Goal: Check status: Check status

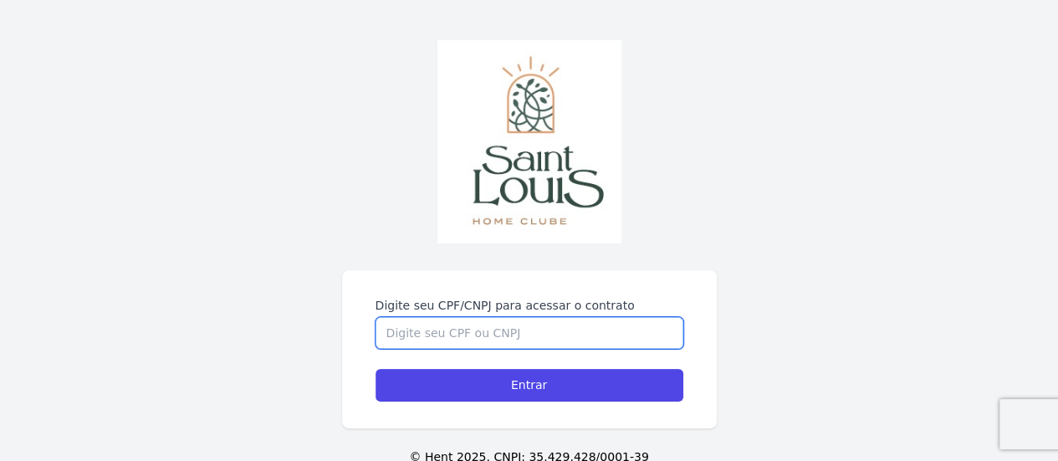
click at [529, 345] on input "Digite seu CPF/CNPJ para acessar o contrato" at bounding box center [530, 333] width 308 height 32
type input "03217282035"
click at [376, 369] on input "Entrar" at bounding box center [530, 385] width 308 height 33
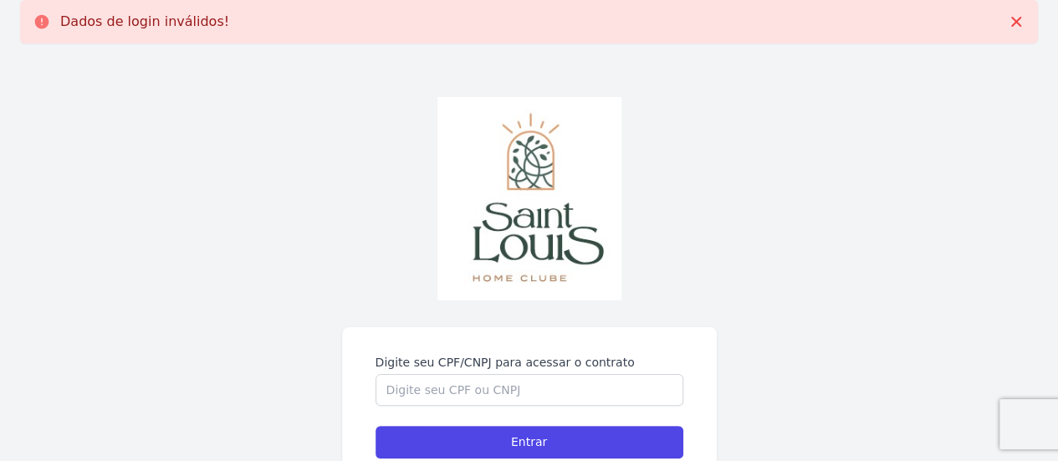
scroll to position [84, 0]
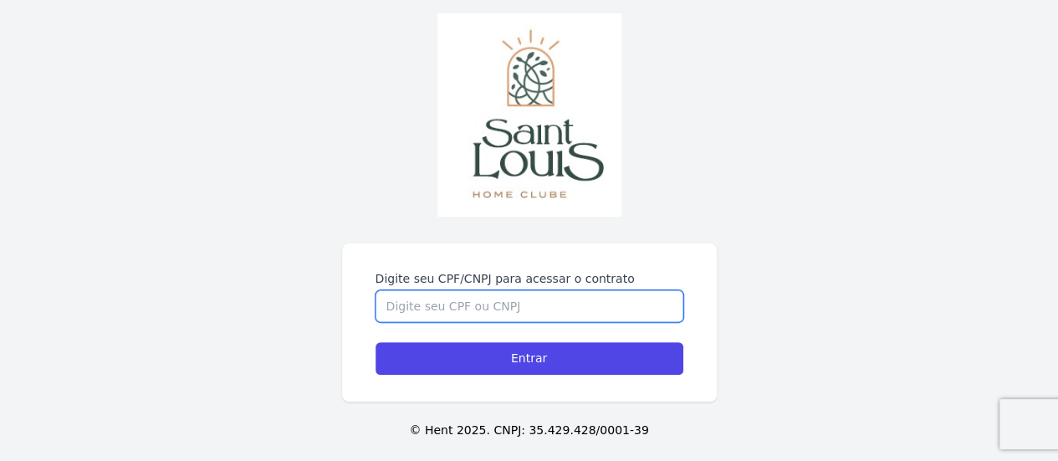
click at [511, 312] on input "Digite seu CPF/CNPJ para acessar o contrato" at bounding box center [530, 306] width 308 height 32
type input "03217282035"
click at [376, 342] on input "Entrar" at bounding box center [530, 358] width 308 height 33
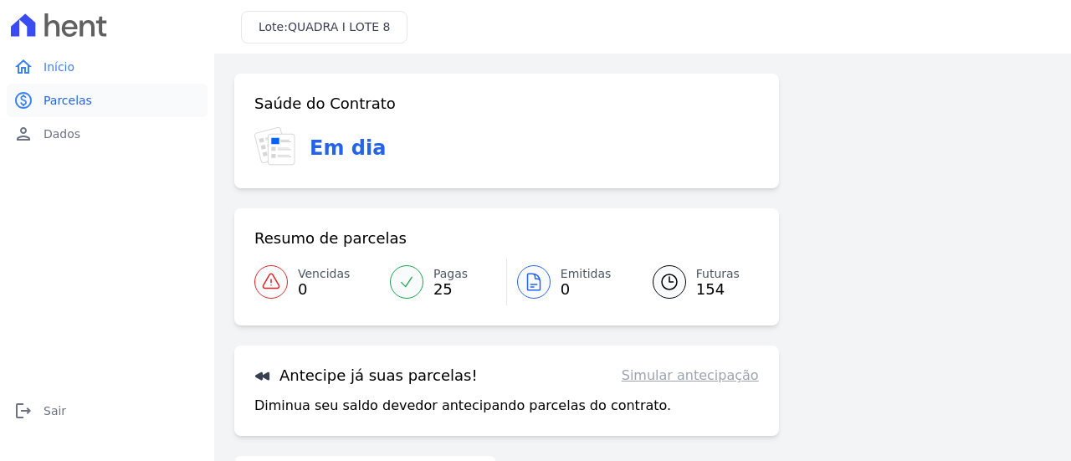
click at [82, 92] on span "Parcelas" at bounding box center [67, 100] width 49 height 17
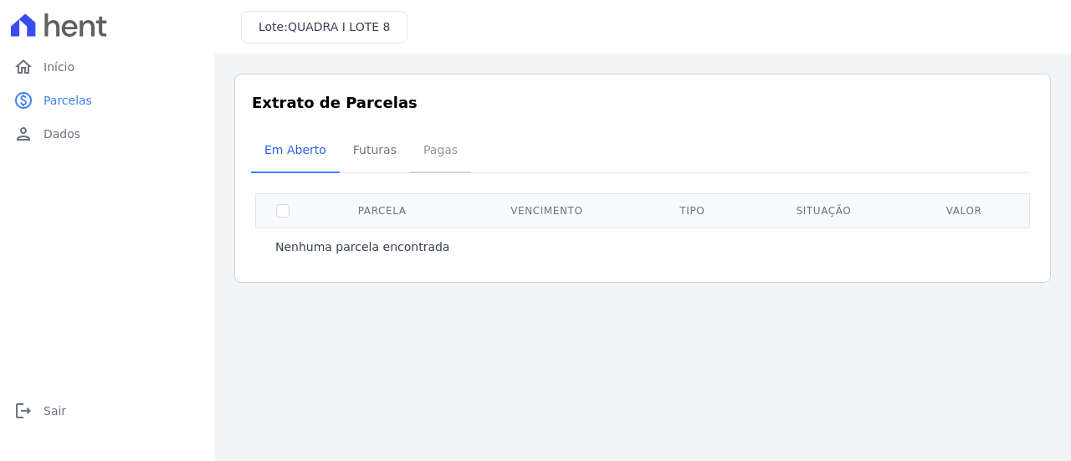
click at [416, 153] on span "Pagas" at bounding box center [440, 149] width 54 height 33
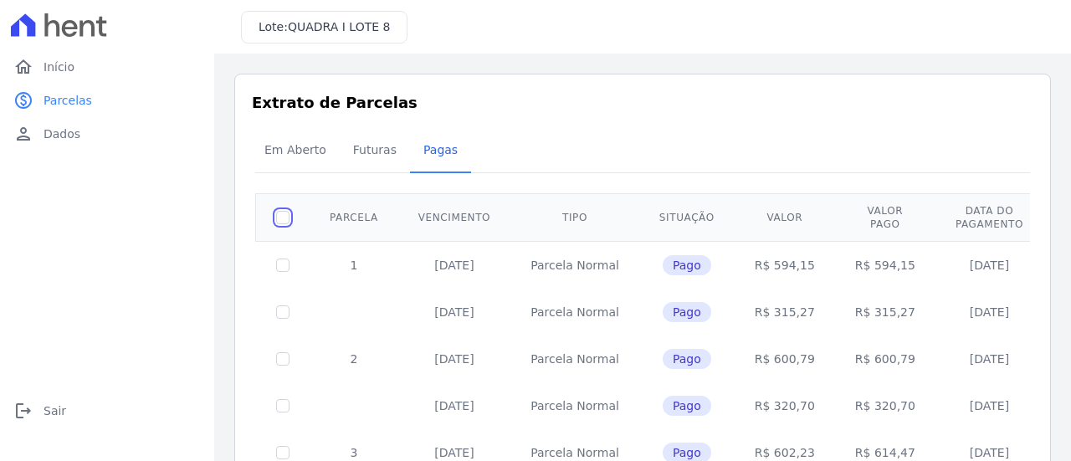
click at [283, 218] on input "checkbox" at bounding box center [282, 217] width 13 height 13
click at [279, 213] on input "checkbox" at bounding box center [282, 217] width 13 height 13
checkbox input "false"
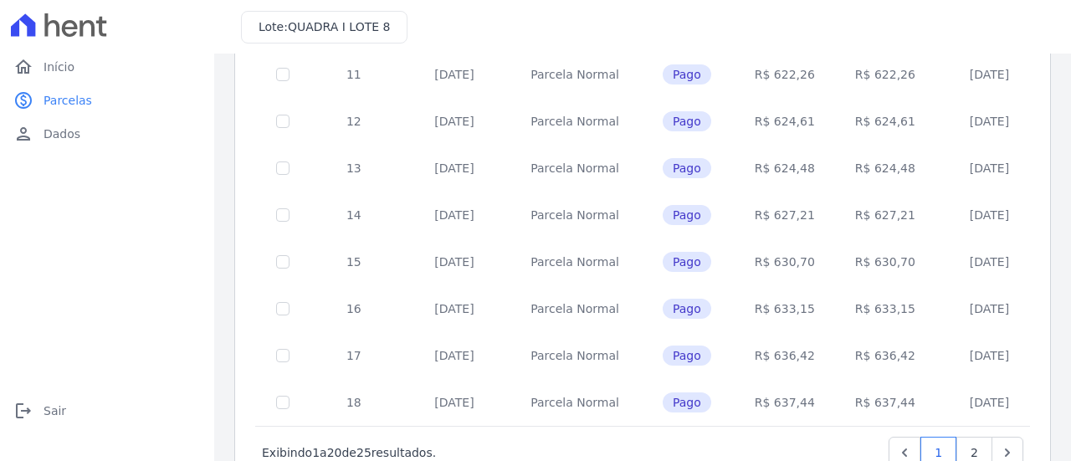
scroll to position [811, 0]
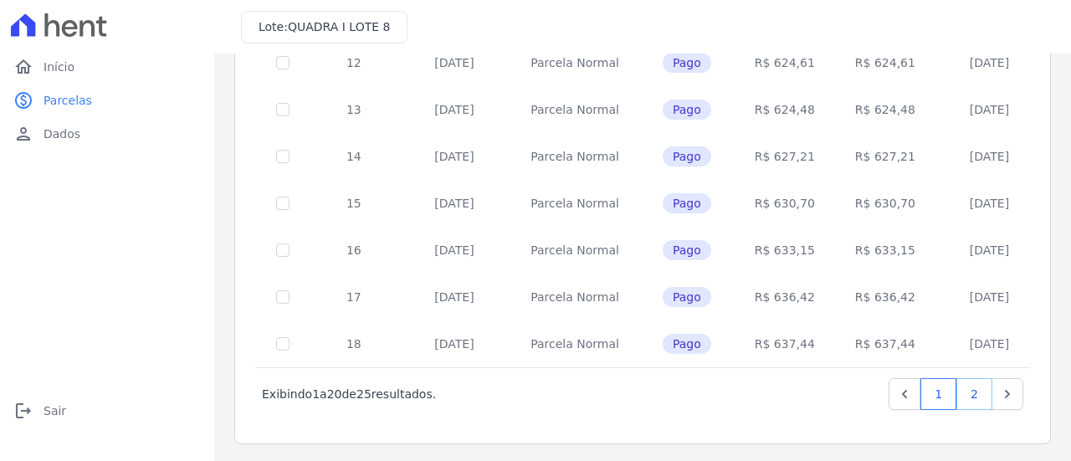
click at [962, 393] on link "2" at bounding box center [974, 394] width 36 height 32
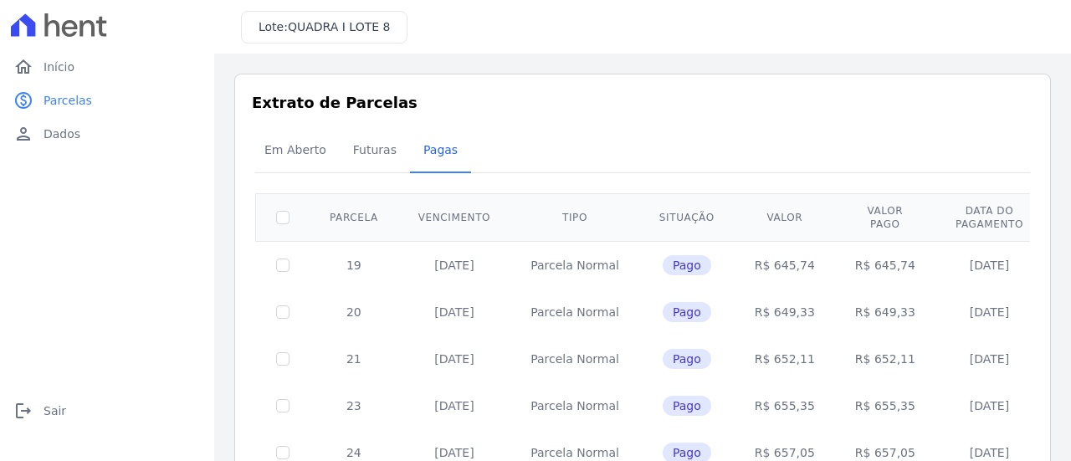
scroll to position [109, 0]
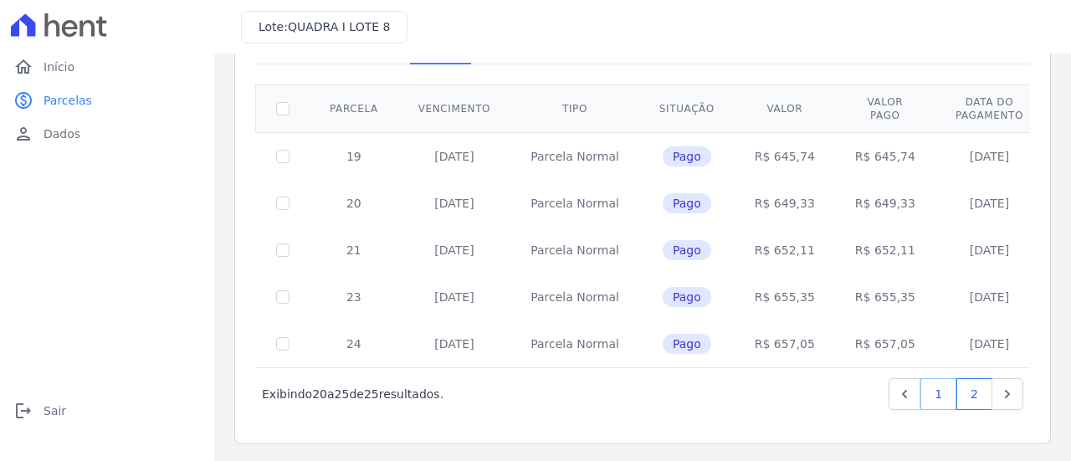
click at [933, 386] on link "1" at bounding box center [938, 394] width 36 height 32
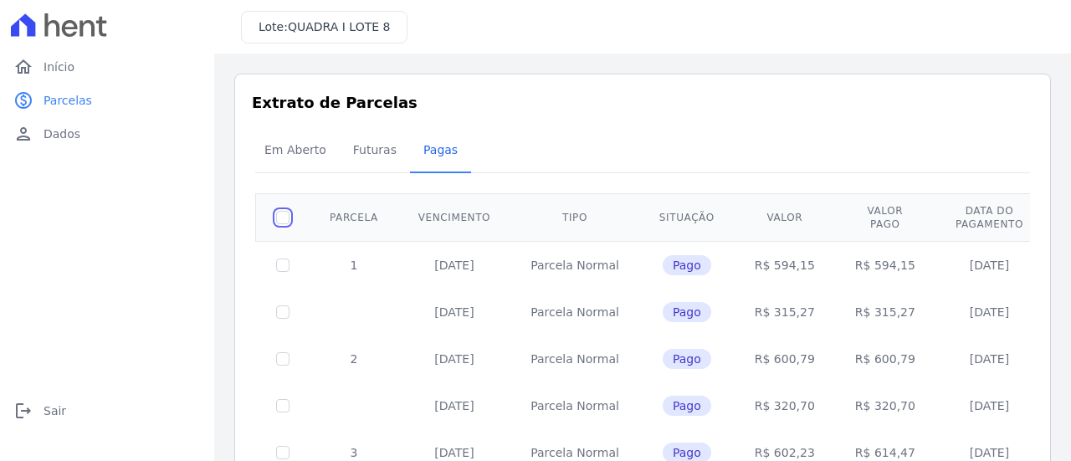
click at [284, 217] on input "checkbox" at bounding box center [282, 217] width 13 height 13
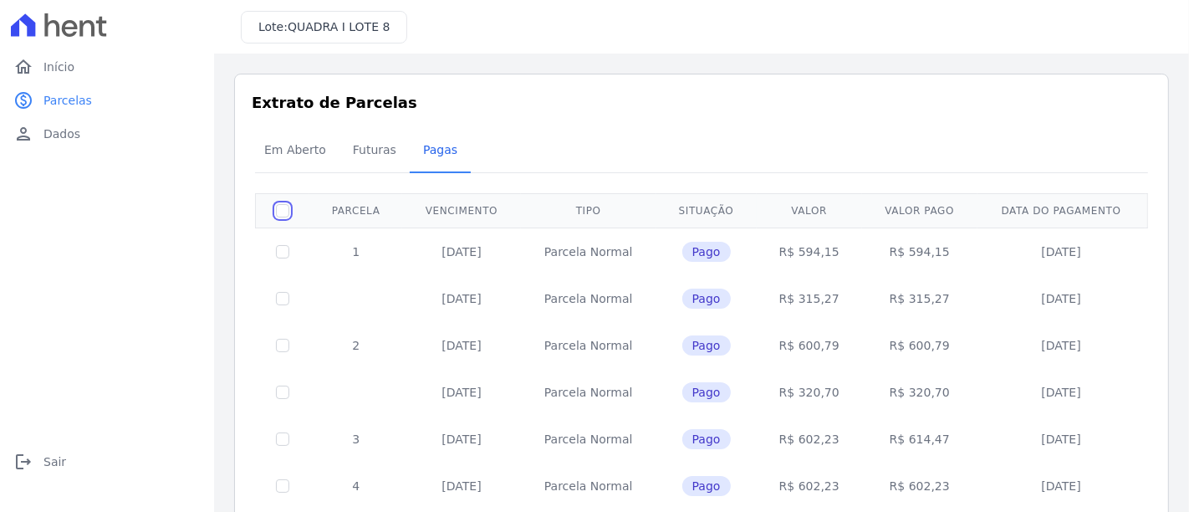
click at [278, 208] on input "checkbox" at bounding box center [282, 210] width 13 height 13
checkbox input "true"
click at [283, 264] on td at bounding box center [283, 251] width 54 height 48
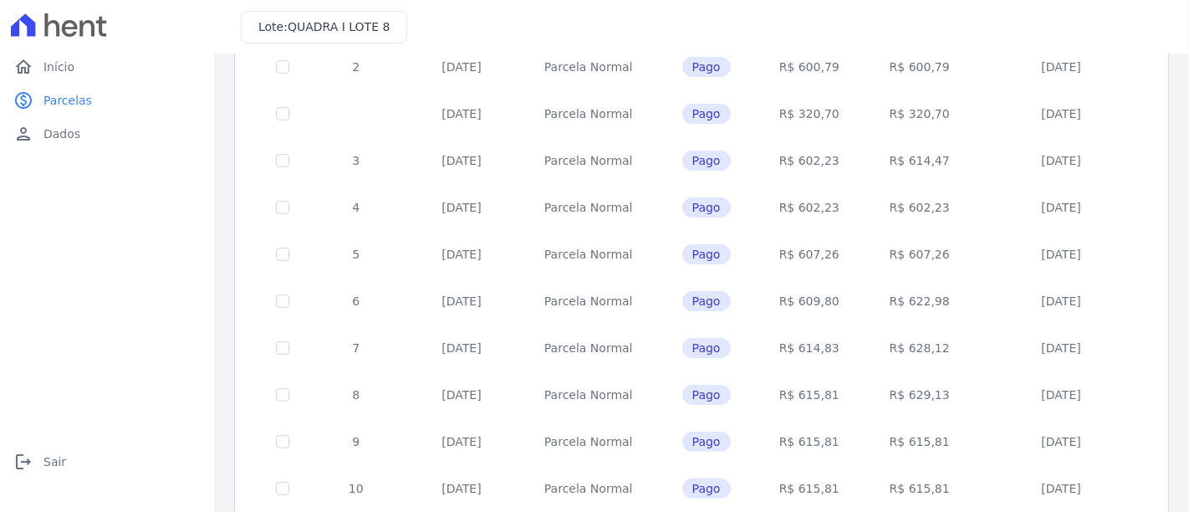
scroll to position [371, 0]
click at [901, 300] on td "R$ 629,13" at bounding box center [919, 302] width 115 height 47
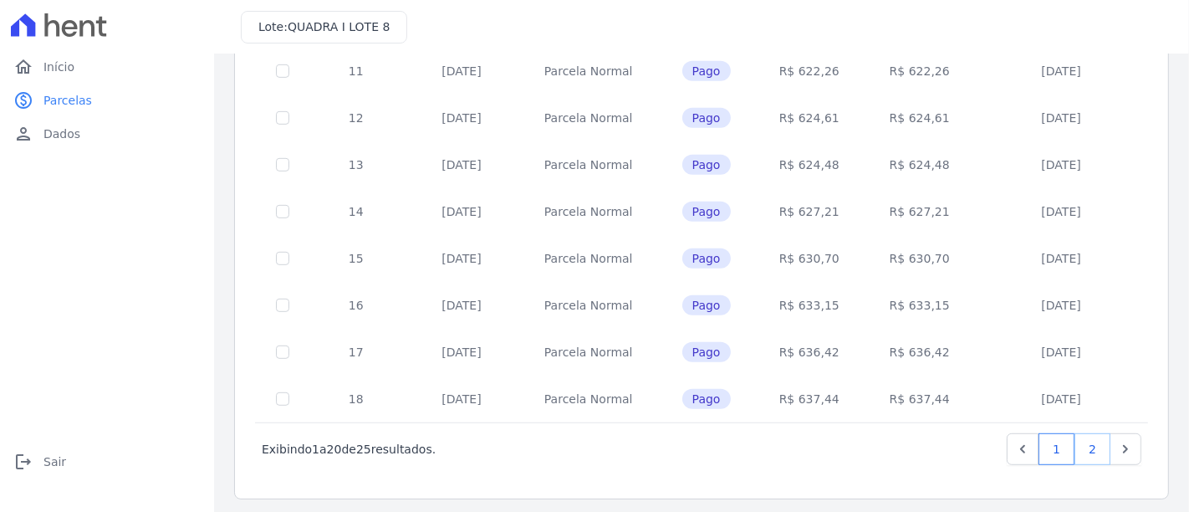
click at [1070, 452] on link "2" at bounding box center [1093, 449] width 36 height 32
